Goal: Task Accomplishment & Management: Manage account settings

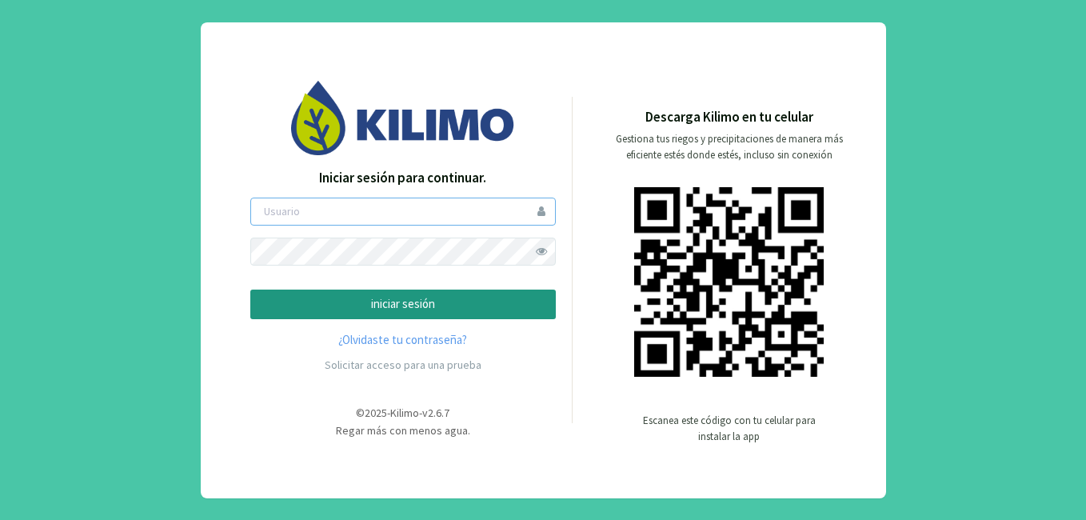
click at [310, 214] on input "email" at bounding box center [403, 212] width 306 height 28
type input "lgroberi"
click at [250, 290] on button "iniciar sesión" at bounding box center [403, 305] width 306 height 30
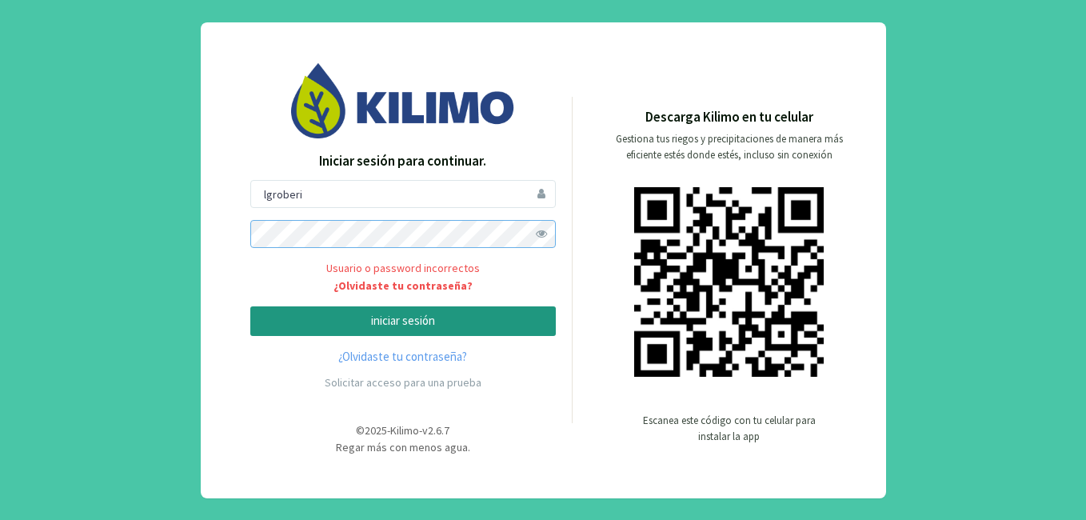
click at [250, 306] on button "iniciar sesión" at bounding box center [403, 321] width 306 height 30
